Goal: Information Seeking & Learning: Learn about a topic

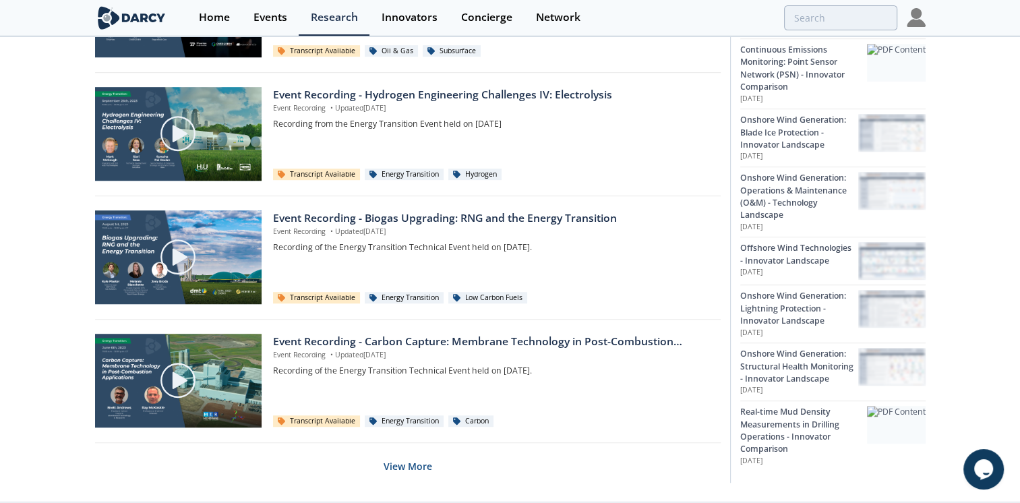
scroll to position [892, 0]
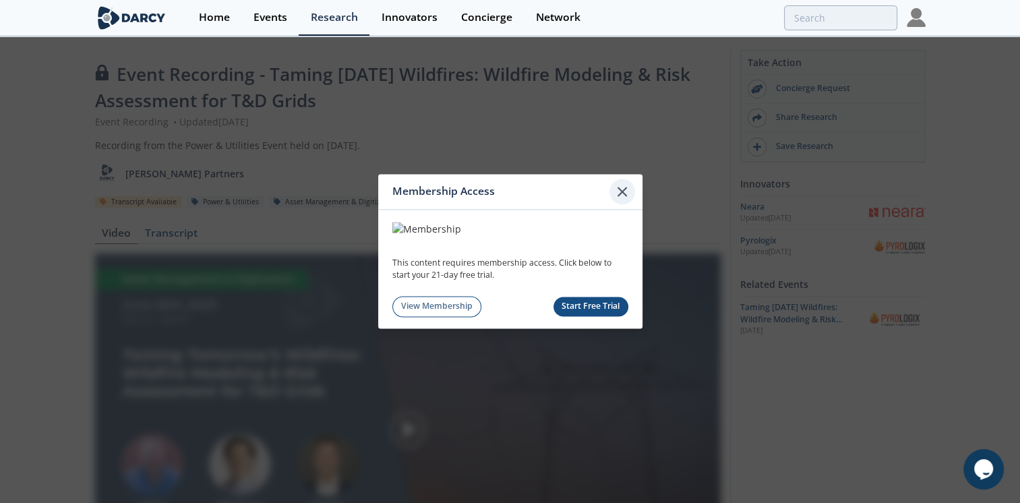
click at [618, 193] on icon at bounding box center [622, 191] width 16 height 16
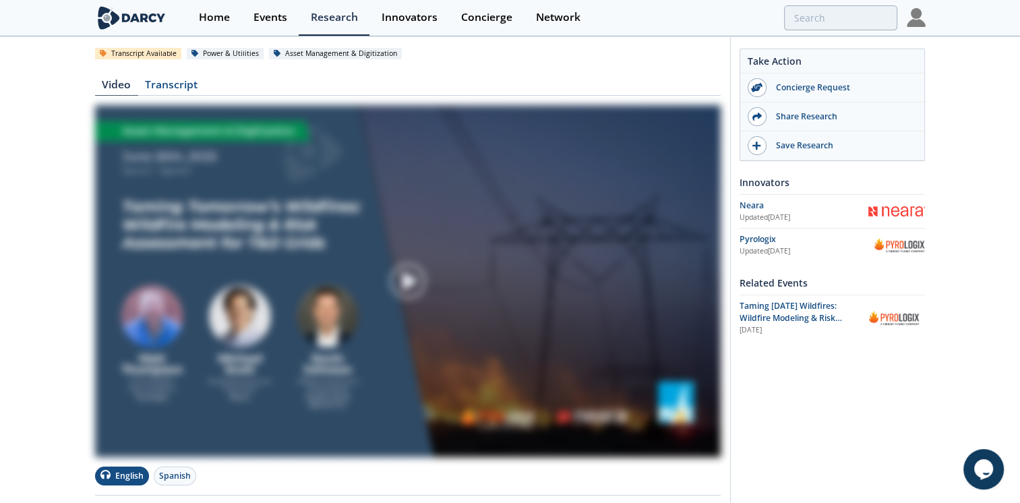
scroll to position [270, 0]
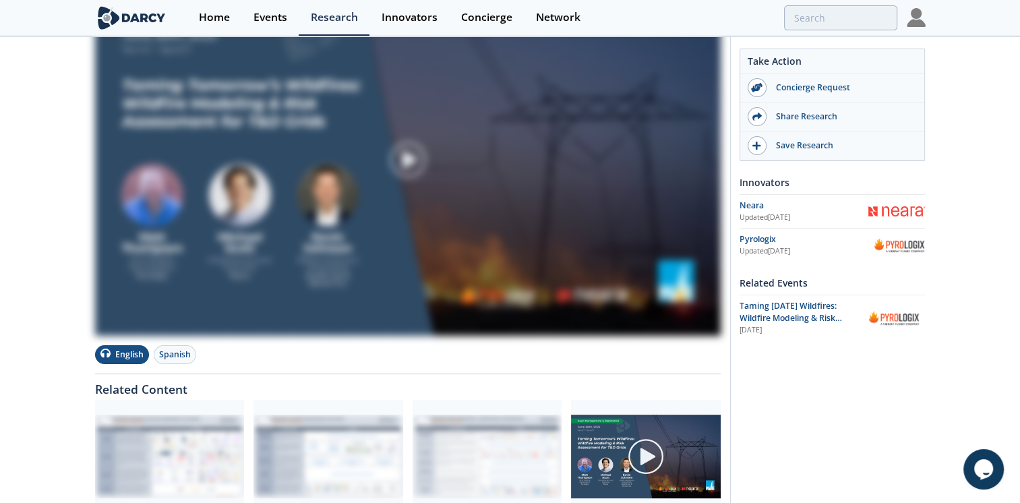
click at [253, 170] on img at bounding box center [407, 160] width 625 height 352
click at [242, 166] on img at bounding box center [407, 160] width 625 height 352
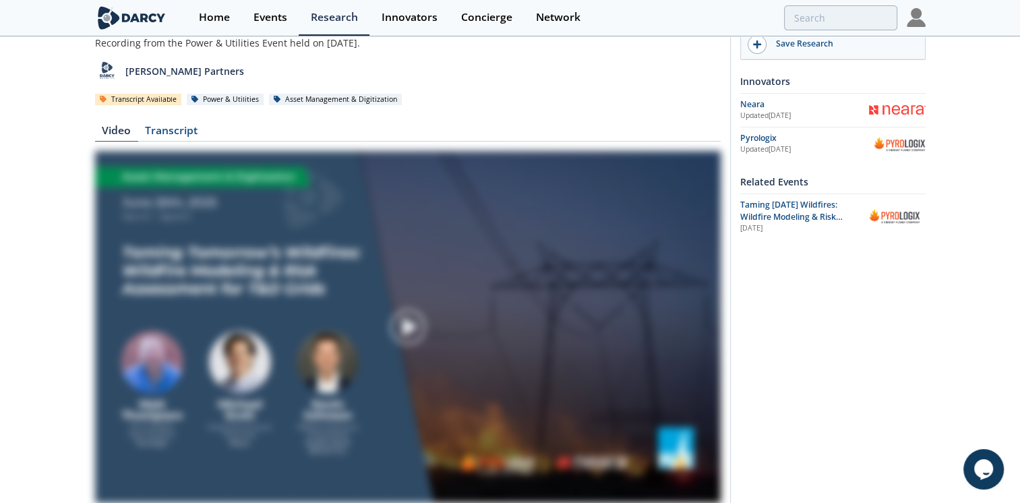
scroll to position [0, 0]
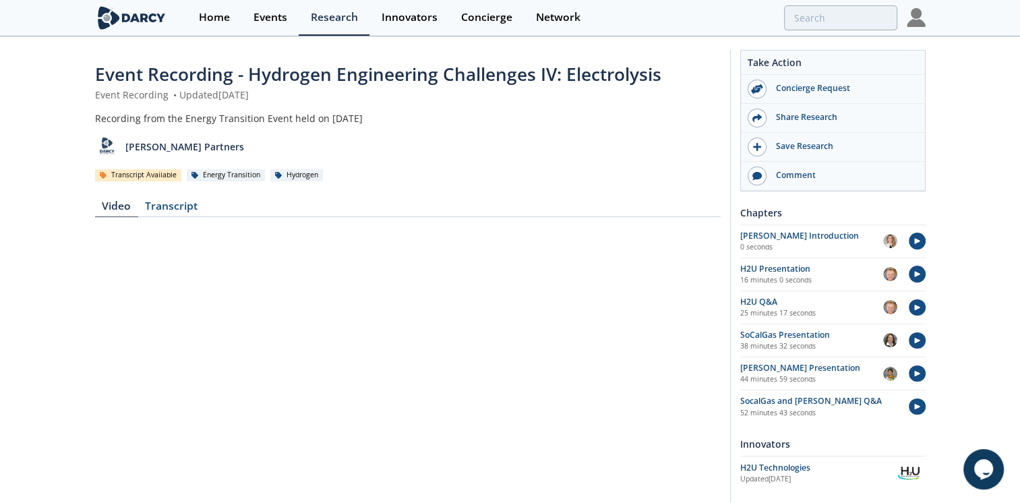
scroll to position [270, 0]
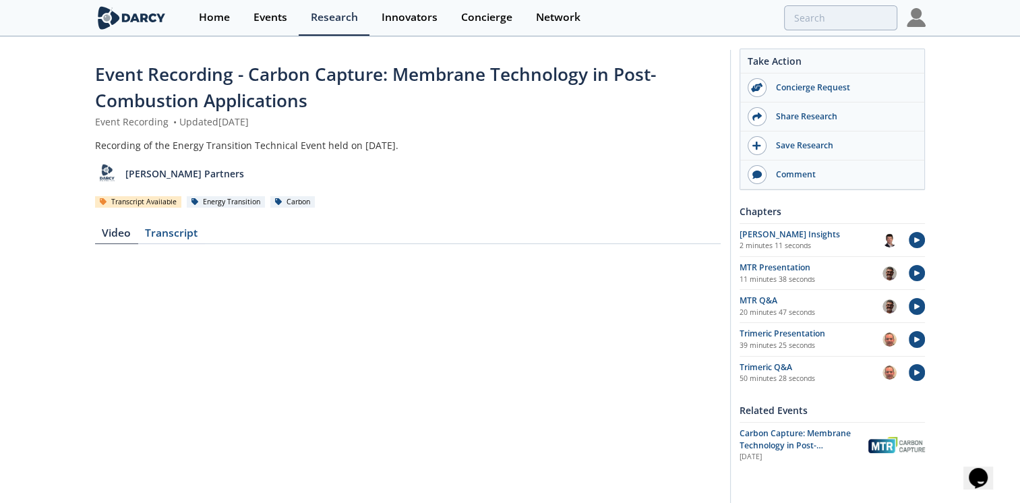
scroll to position [135, 0]
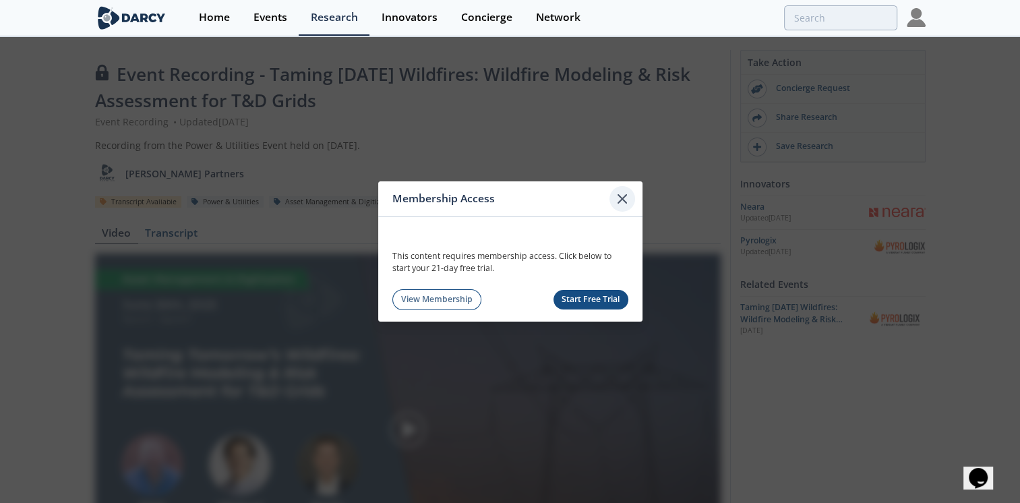
click at [622, 191] on icon at bounding box center [622, 199] width 16 height 16
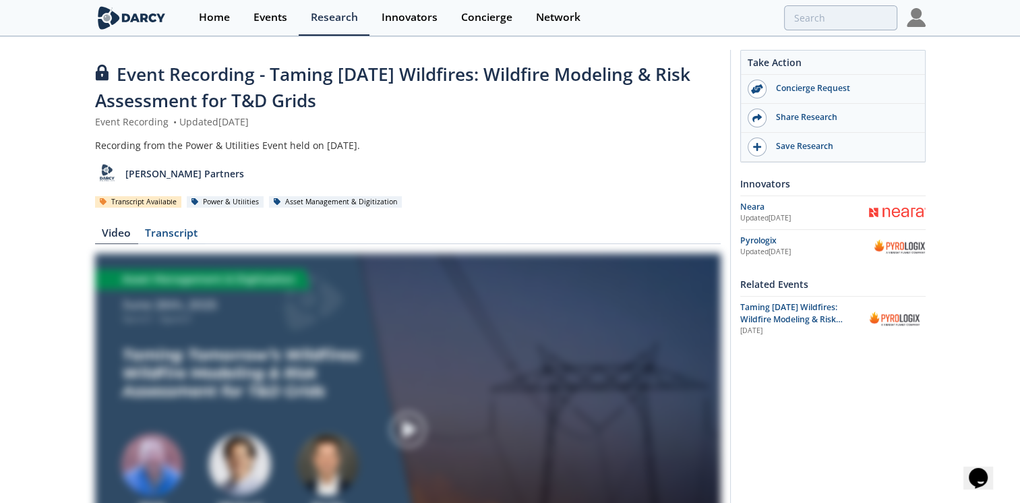
click at [921, 20] on img at bounding box center [915, 17] width 19 height 19
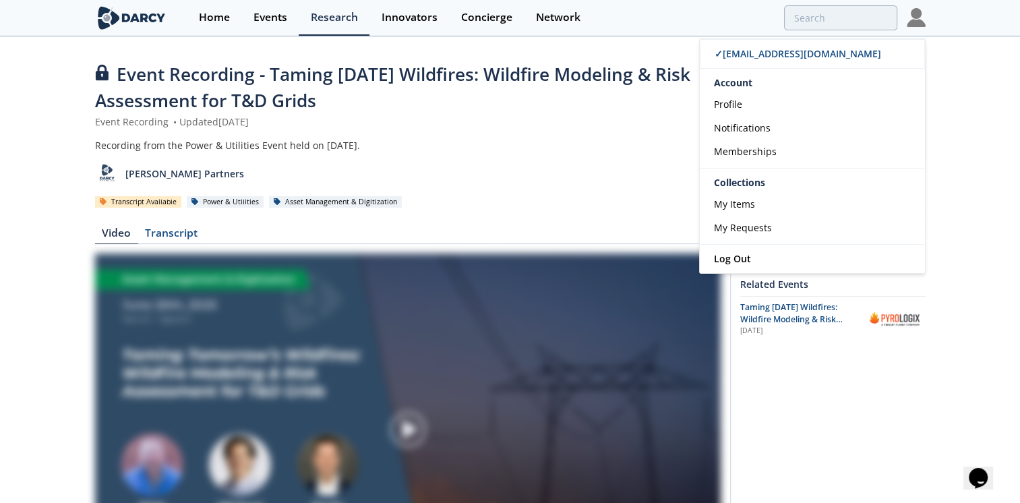
click at [923, 20] on img at bounding box center [915, 17] width 19 height 19
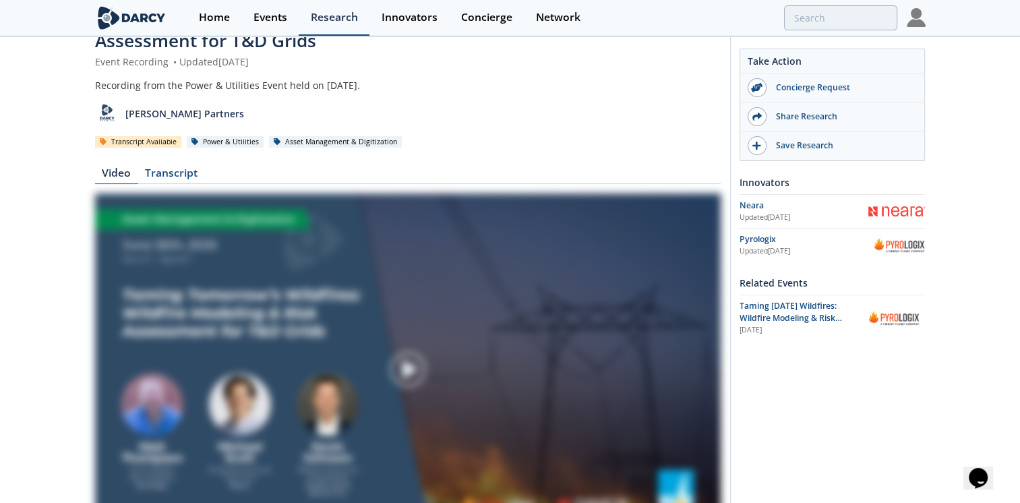
scroll to position [38, 0]
